Goal: Check status: Check status

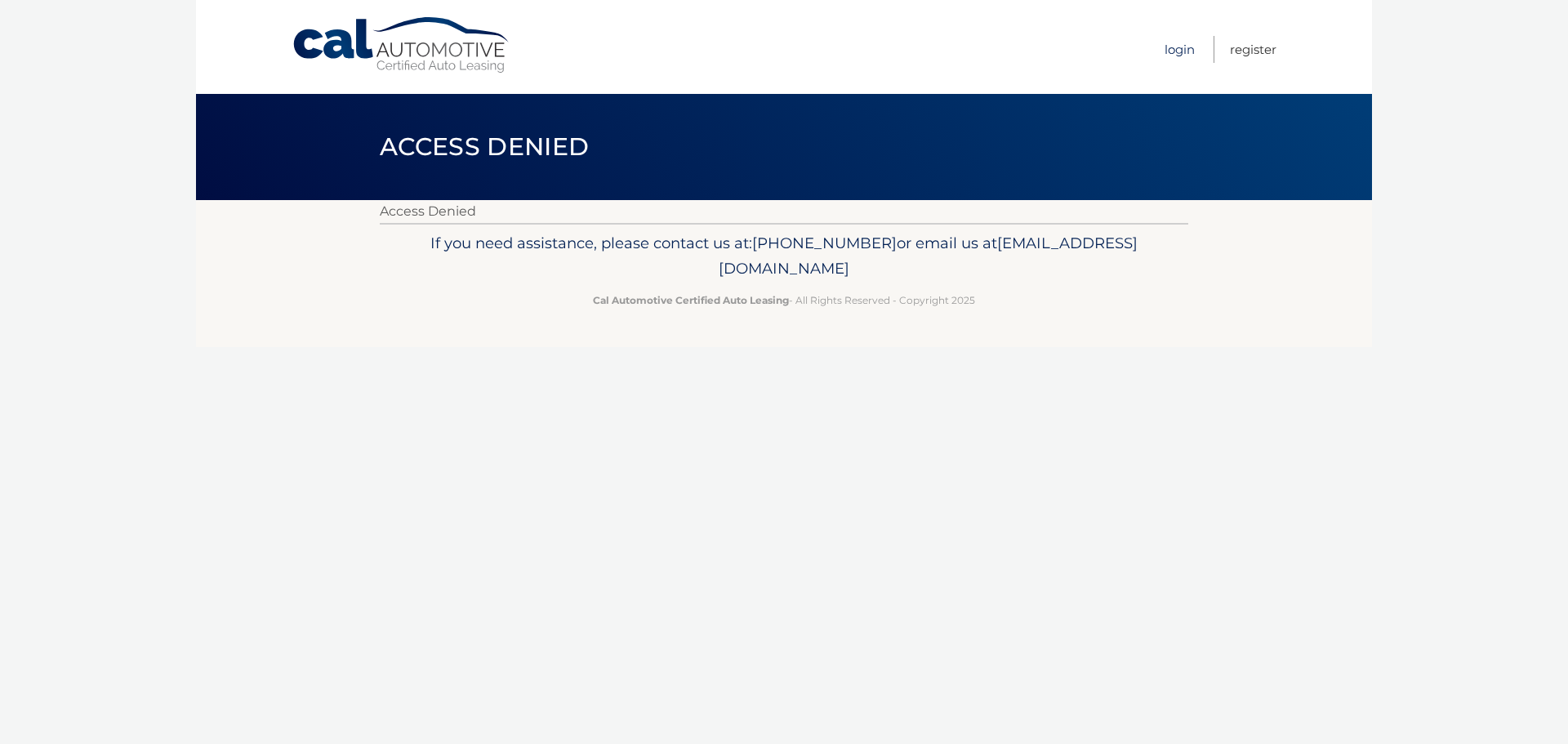
click at [1169, 52] on link "Login" at bounding box center [1179, 49] width 31 height 27
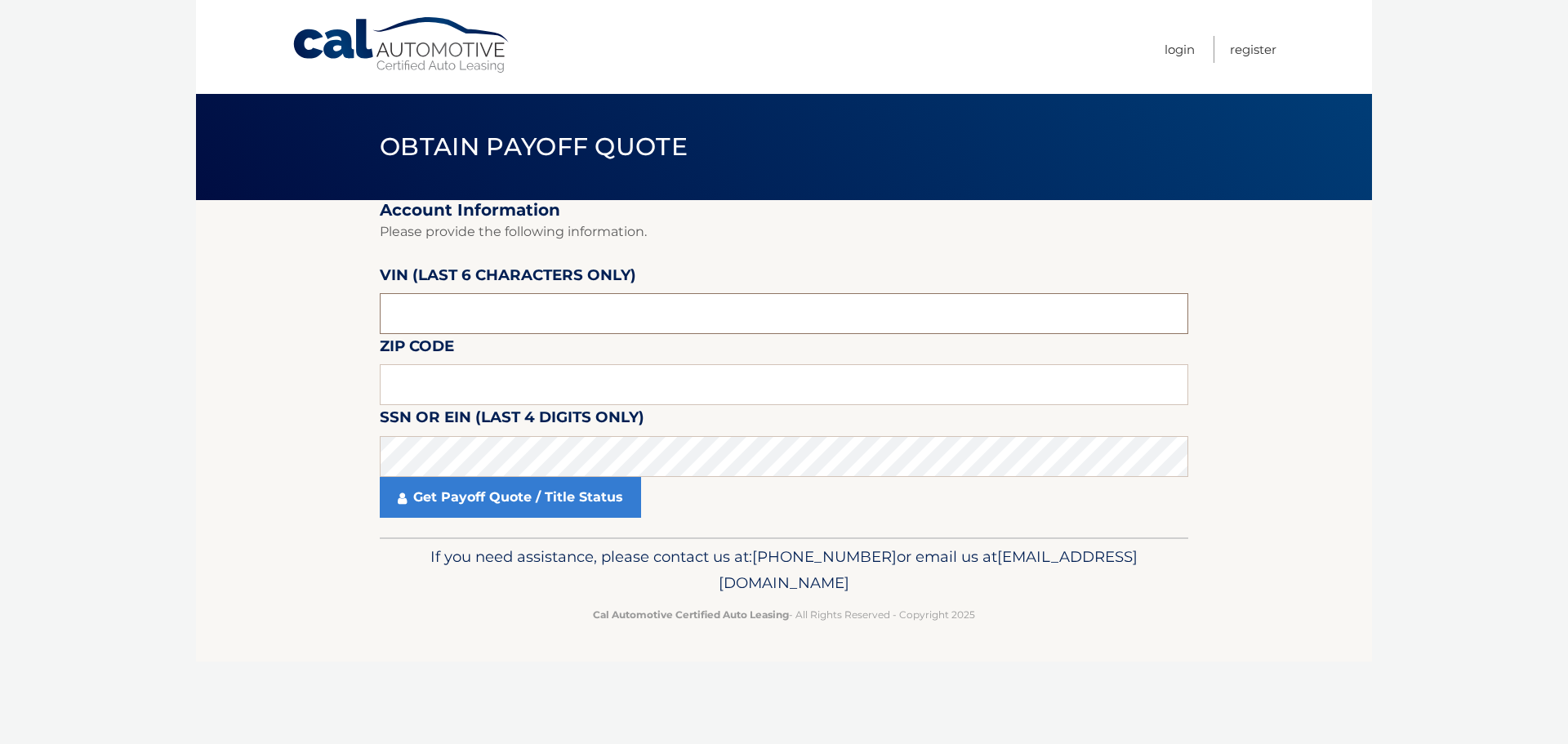
click at [499, 324] on input "text" at bounding box center [784, 314] width 809 height 41
click at [590, 309] on input "text" at bounding box center [784, 314] width 809 height 41
type input "207212"
click at [637, 388] on input "text" at bounding box center [784, 385] width 809 height 41
type input "15206"
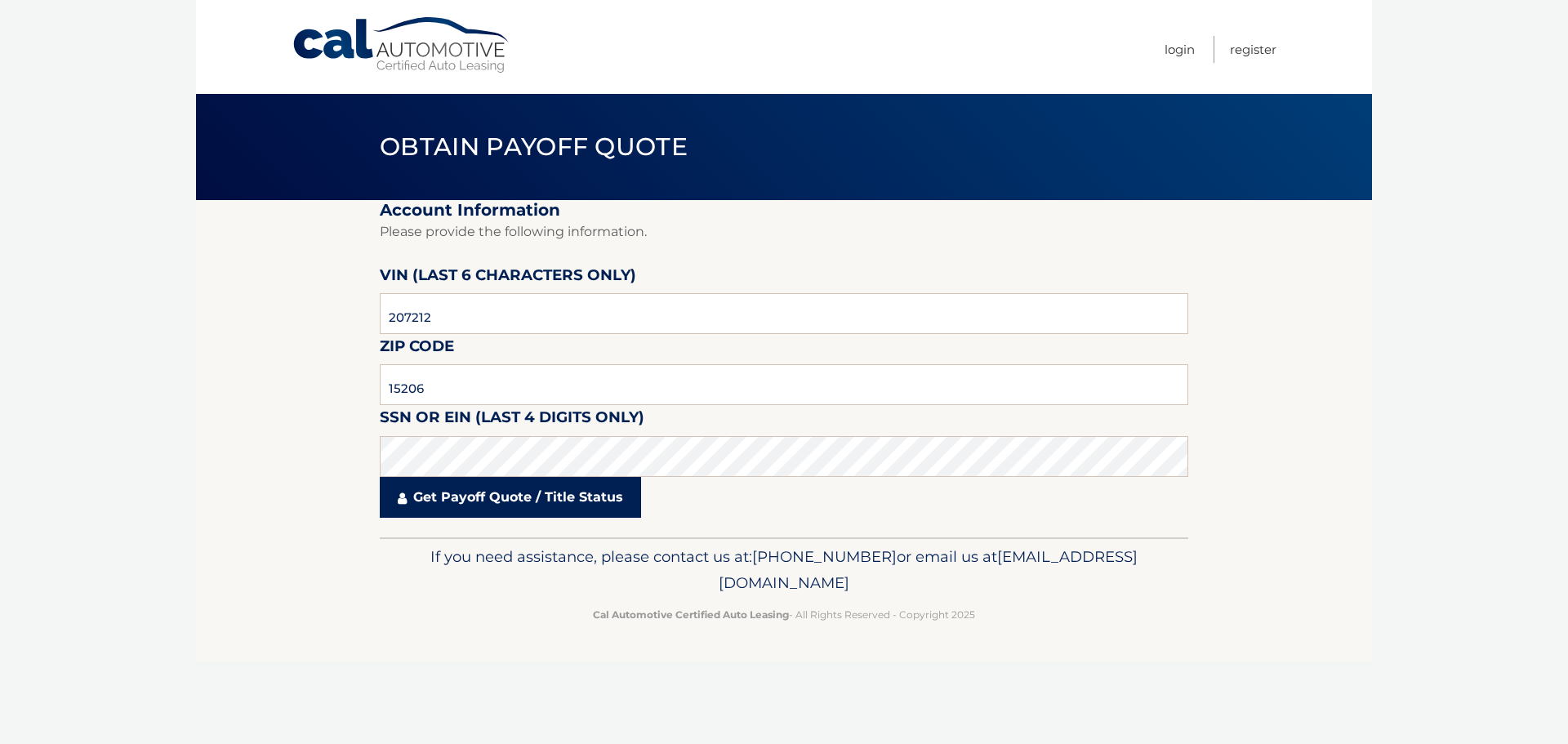
click at [575, 504] on link "Get Payoff Quote / Title Status" at bounding box center [510, 498] width 261 height 41
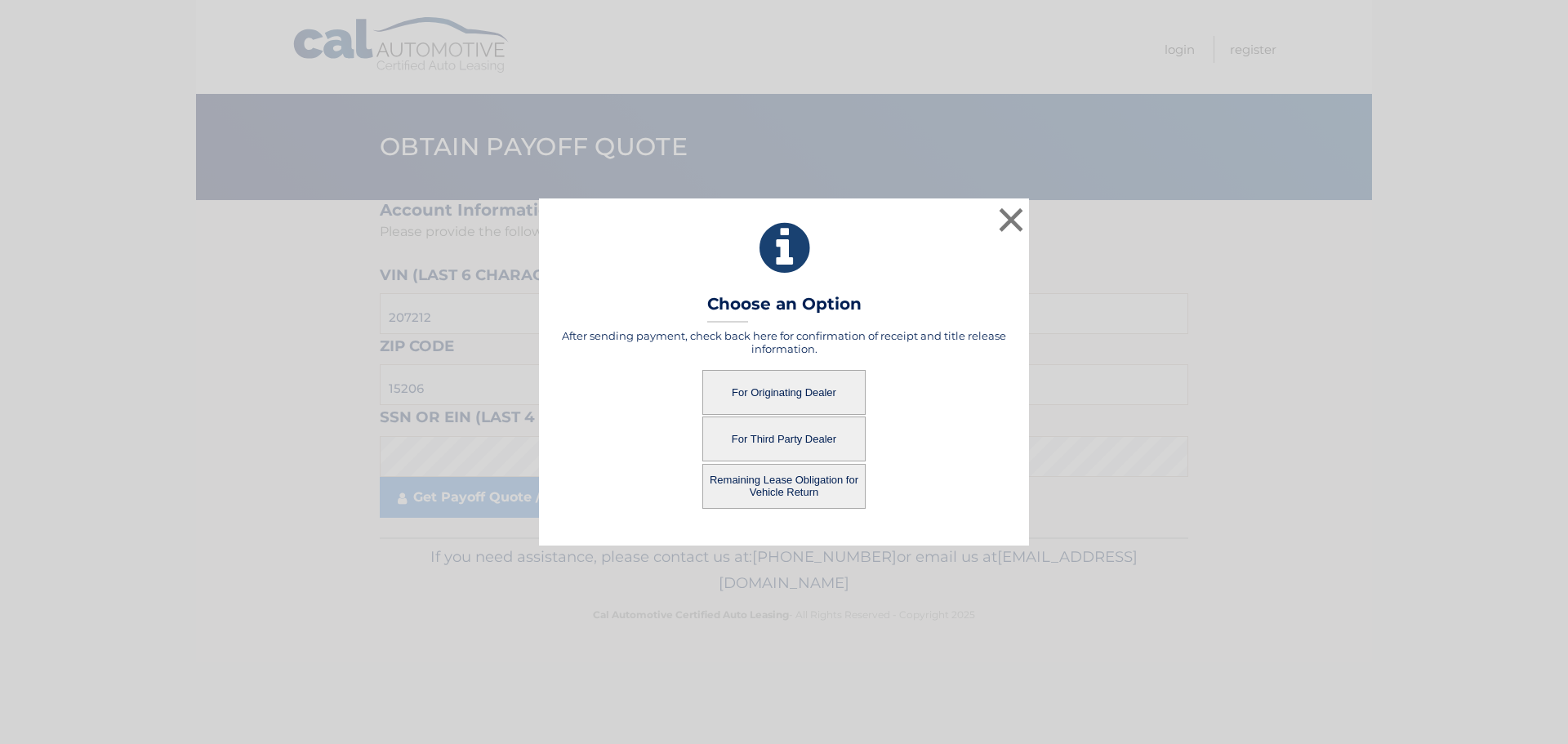
click at [746, 477] on button "Remaining Lease Obligation for Vehicle Return" at bounding box center [784, 487] width 163 height 45
click at [791, 477] on button "Remaining Lease Obligation for Vehicle Return" at bounding box center [784, 487] width 163 height 45
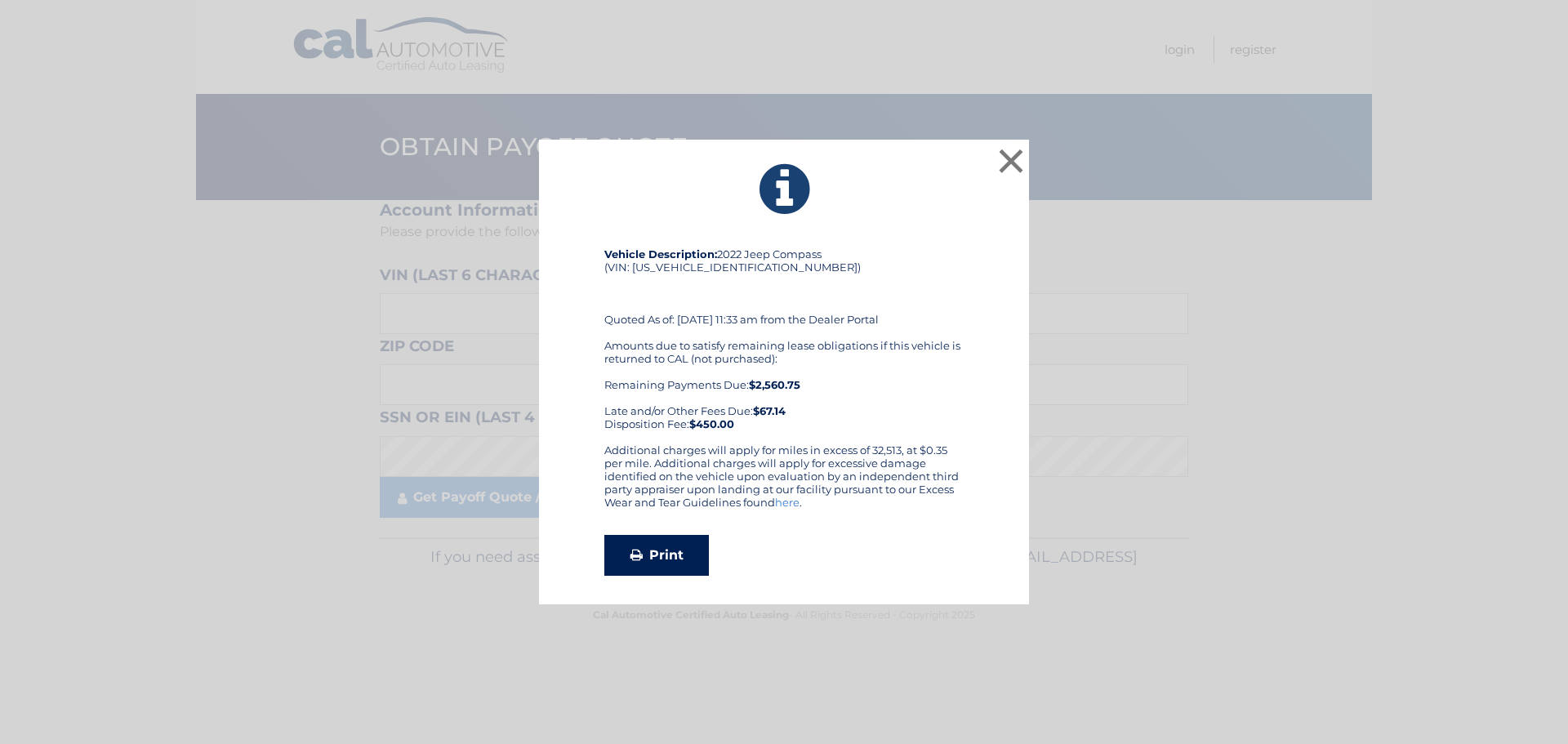
click at [671, 555] on link "Print" at bounding box center [656, 555] width 105 height 41
click at [1012, 163] on button "×" at bounding box center [1010, 161] width 32 height 33
